Goal: Task Accomplishment & Management: Use online tool/utility

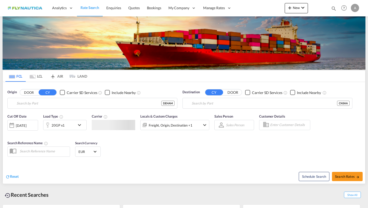
type input "[GEOGRAPHIC_DATA], [GEOGRAPHIC_DATA]"
type input "Shanghai, CNSHA"
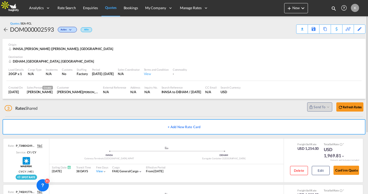
click at [111, 9] on span "Quotes" at bounding box center [110, 7] width 11 height 4
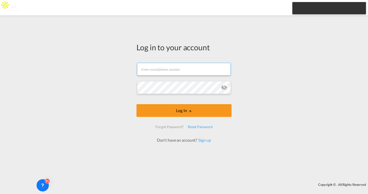
type input "kirk.aranha@freightify.com"
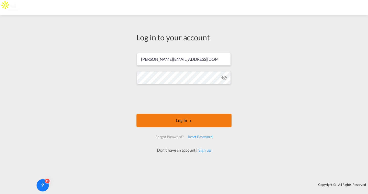
click at [168, 121] on button "Log In" at bounding box center [183, 120] width 95 height 13
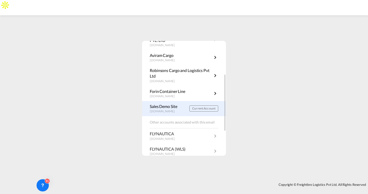
scroll to position [64, 0]
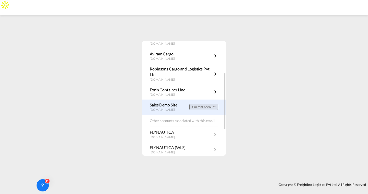
click at [196, 106] on span "Current Account" at bounding box center [203, 107] width 23 height 4
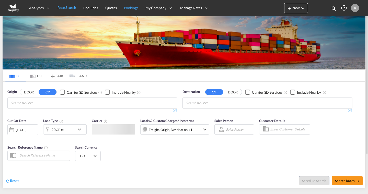
click at [114, 9] on span "Quotes" at bounding box center [110, 8] width 11 height 4
click at [132, 9] on span "Bookings" at bounding box center [131, 8] width 14 height 4
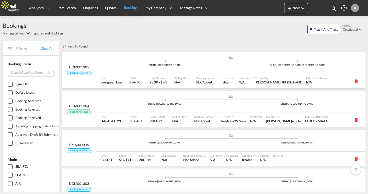
scroll to position [27, 0]
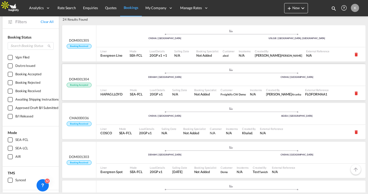
drag, startPoint x: 286, startPoint y: 90, endPoint x: 308, endPoint y: 98, distance: 23.4
click at [308, 98] on div "External Reference FLOFORMAA1" at bounding box center [316, 93] width 27 height 14
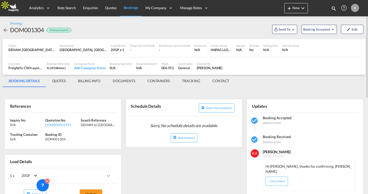
drag, startPoint x: 48, startPoint y: 66, endPoint x: 65, endPoint y: 70, distance: 18.0
click at [65, 70] on div "External Reference FLOFORMAA1" at bounding box center [58, 66] width 27 height 13
click at [287, 30] on span "Send To" at bounding box center [284, 29] width 13 height 5
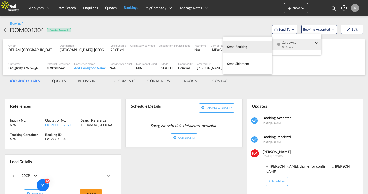
click at [229, 47] on span "Send Booking" at bounding box center [237, 47] width 20 height 8
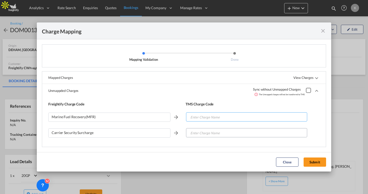
click at [289, 120] on input "Enter Charge Name" at bounding box center [247, 117] width 120 height 9
click at [321, 31] on md-icon "icon-close fg-AAA8AD cursor" at bounding box center [323, 31] width 6 height 6
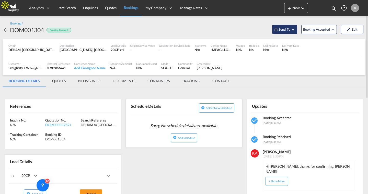
click at [286, 29] on span "Send To" at bounding box center [284, 29] width 13 height 5
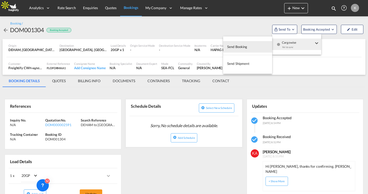
click at [247, 24] on md-backdrop at bounding box center [184, 97] width 368 height 194
